Goal: Task Accomplishment & Management: Use online tool/utility

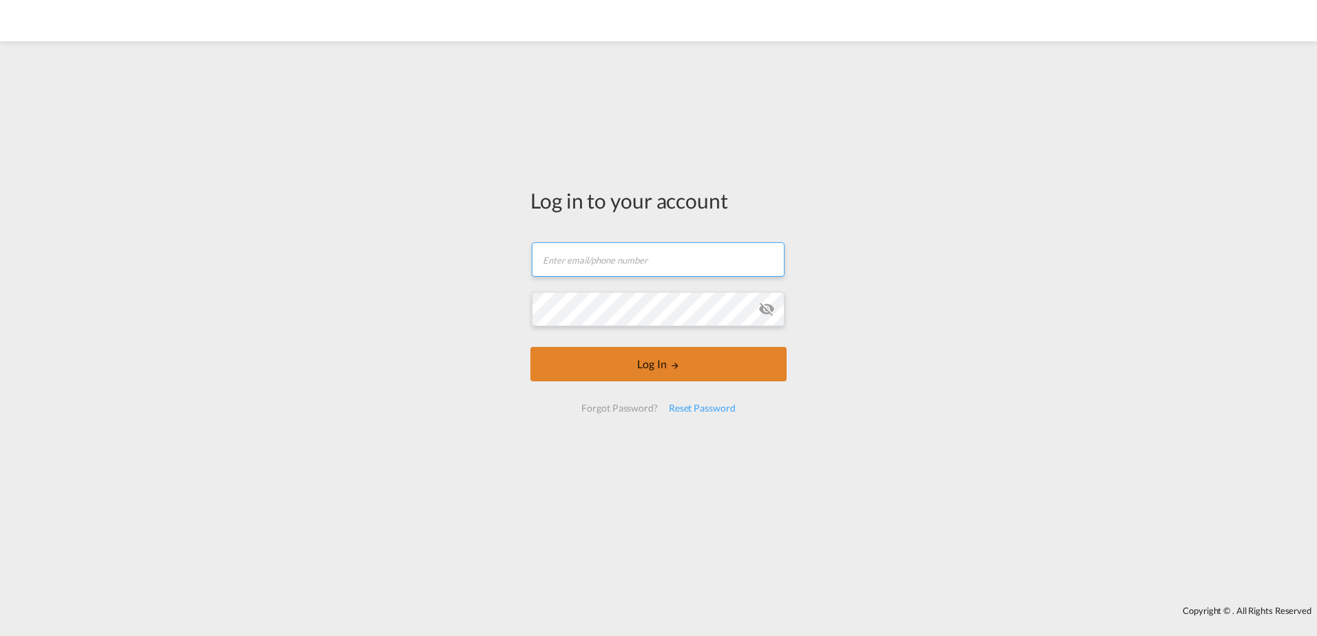
type input "[EMAIL_ADDRESS][DOMAIN_NAME]"
click at [651, 366] on button "Log In" at bounding box center [658, 364] width 256 height 34
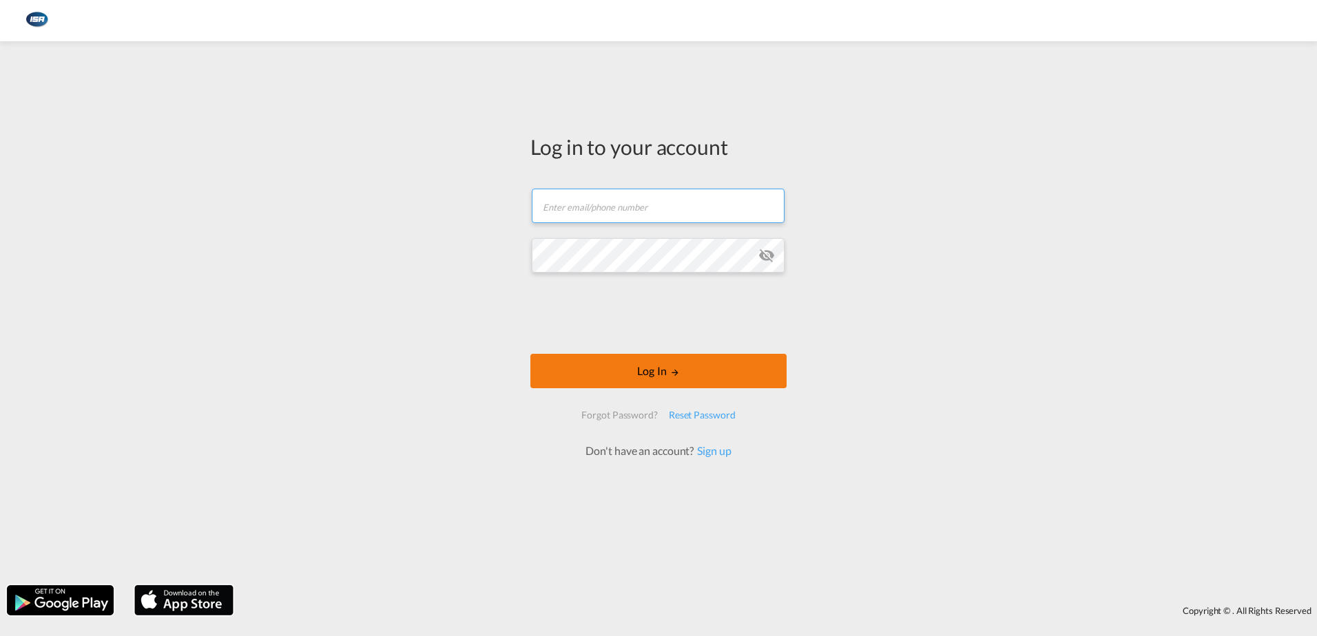
type input "[EMAIL_ADDRESS][DOMAIN_NAME]"
click at [661, 362] on button "Log In" at bounding box center [658, 371] width 256 height 34
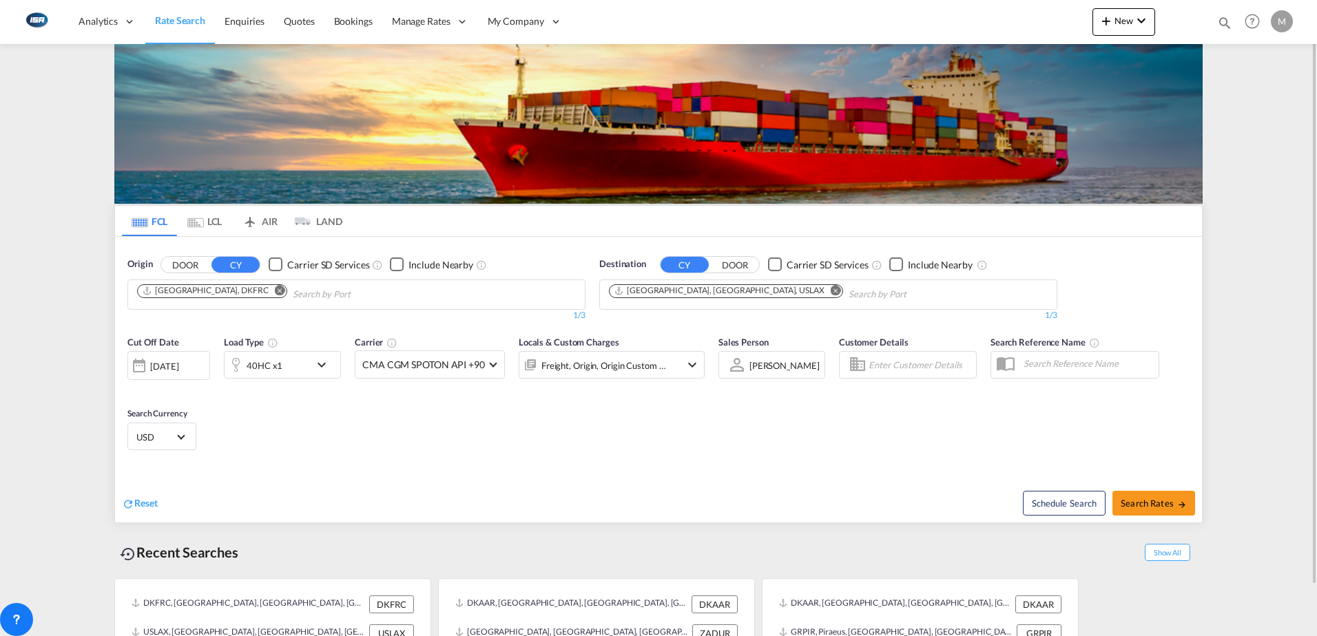
scroll to position [54, 0]
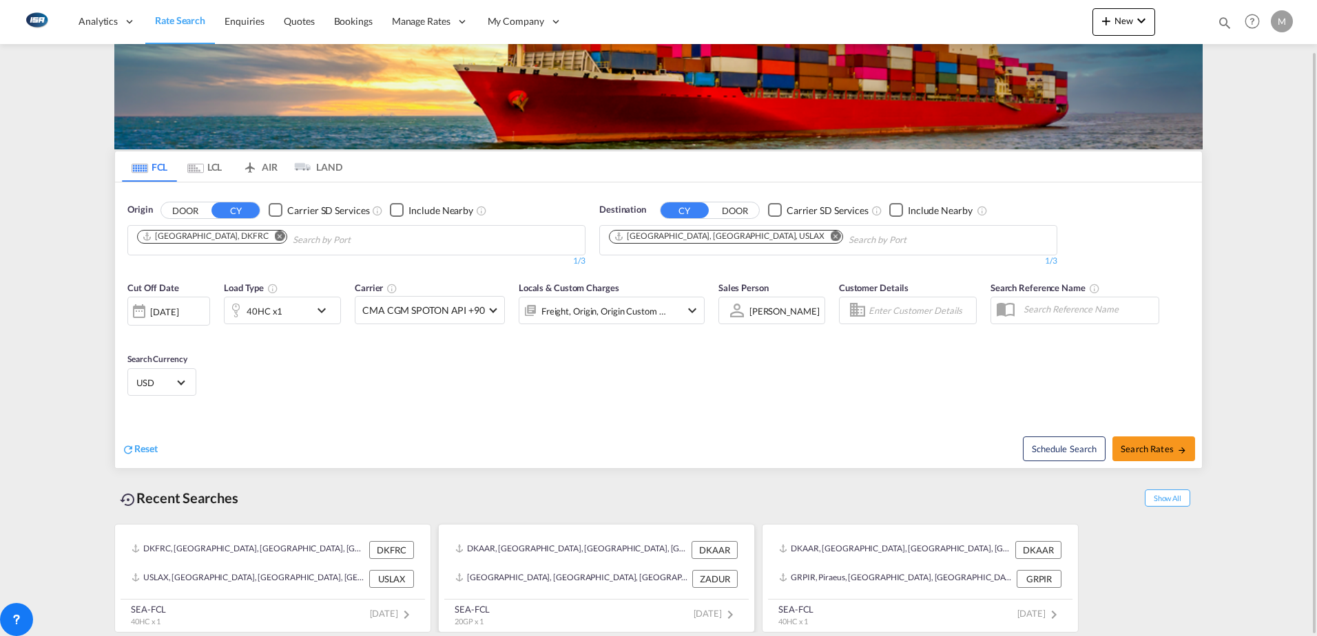
click at [598, 550] on div "DKAAR, [GEOGRAPHIC_DATA], [GEOGRAPHIC_DATA], [GEOGRAPHIC_DATA], [GEOGRAPHIC_DAT…" at bounding box center [571, 550] width 233 height 18
